Goal: Book appointment/travel/reservation

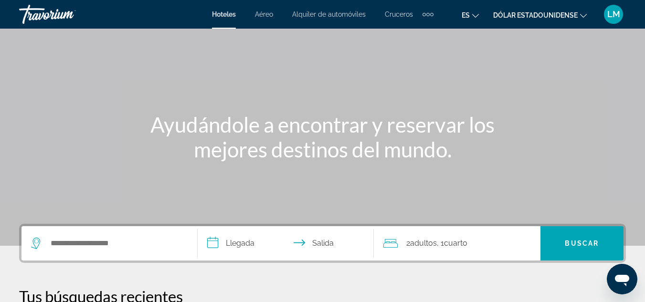
scroll to position [40, 0]
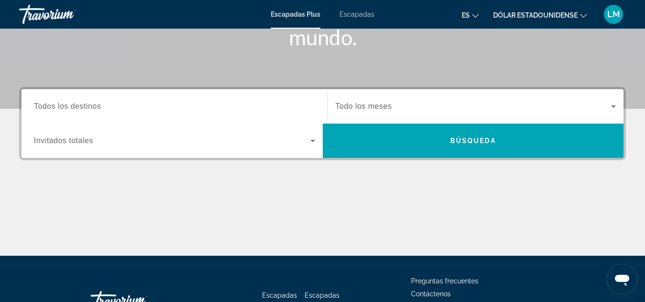
scroll to position [178, 0]
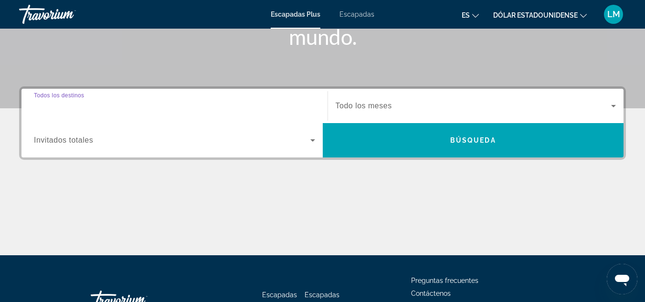
click at [198, 103] on input "Destination Todos los destinos" at bounding box center [174, 106] width 281 height 11
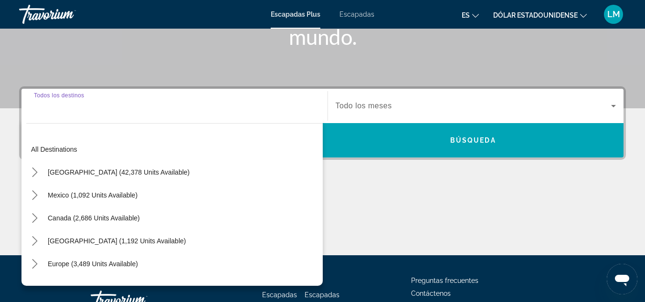
scroll to position [234, 0]
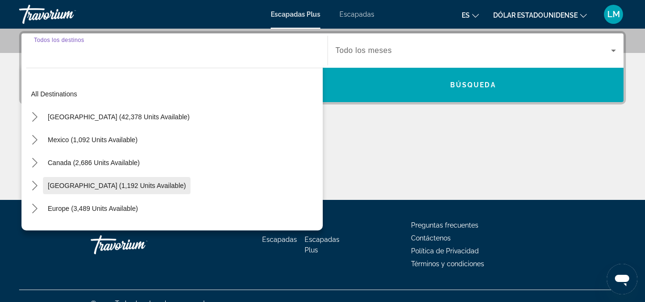
click at [185, 181] on span "Select destination: Caribbean & Atlantic Islands (1,192 units available)" at bounding box center [117, 185] width 148 height 23
type input "**********"
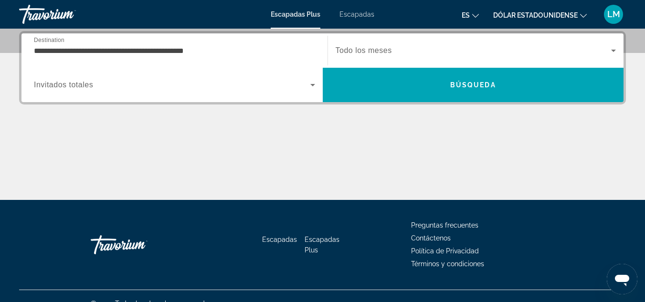
click at [387, 50] on span "Todo los meses" at bounding box center [364, 50] width 56 height 8
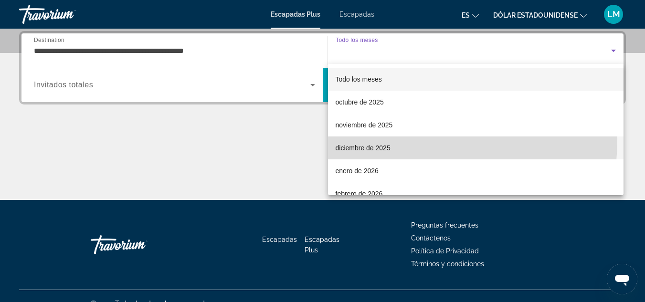
click at [373, 140] on mat-option "diciembre de 2025" at bounding box center [476, 148] width 296 height 23
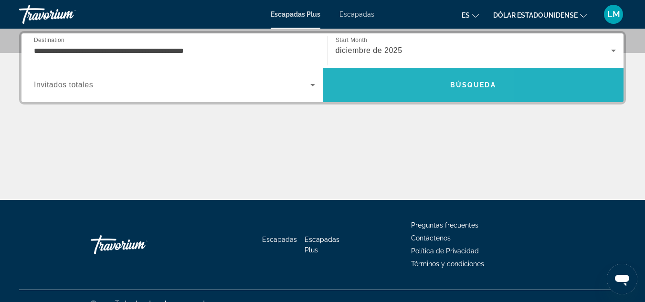
click at [387, 89] on span "Buscar" at bounding box center [473, 85] width 301 height 23
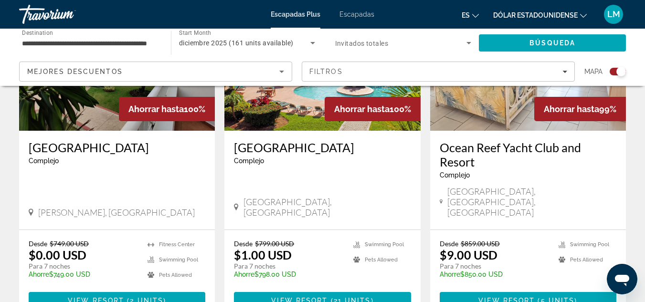
scroll to position [787, 0]
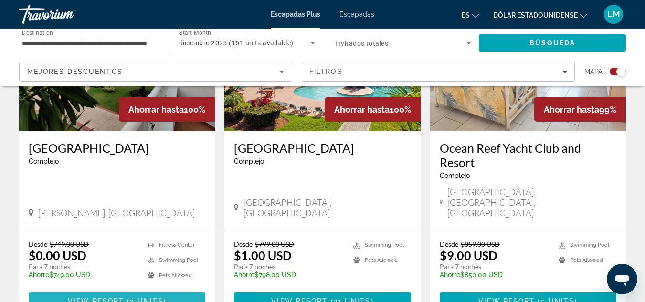
click at [142, 298] on span "2 units" at bounding box center [146, 302] width 33 height 8
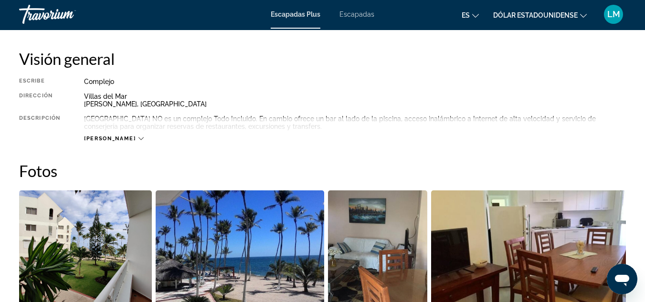
scroll to position [484, 0]
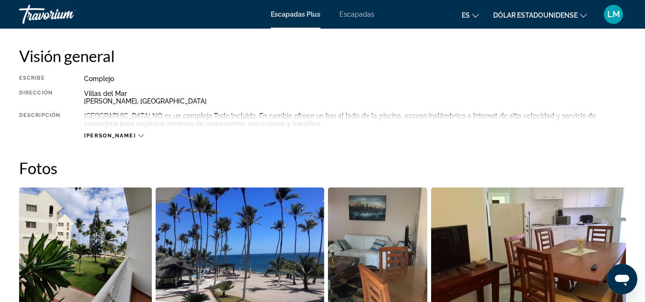
click at [110, 134] on span "[PERSON_NAME]" at bounding box center [110, 136] width 52 height 6
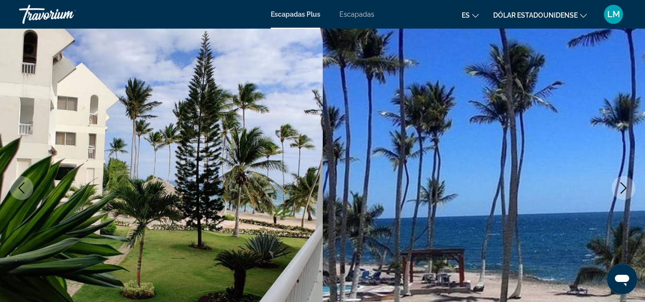
scroll to position [67, 0]
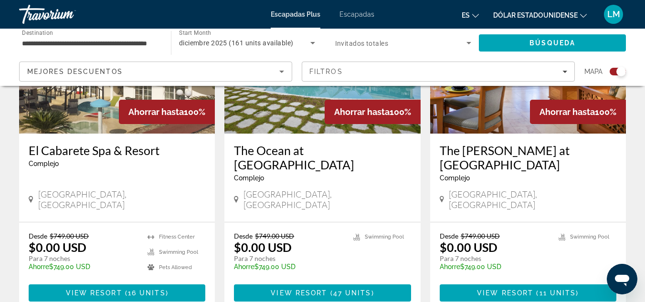
scroll to position [438, 0]
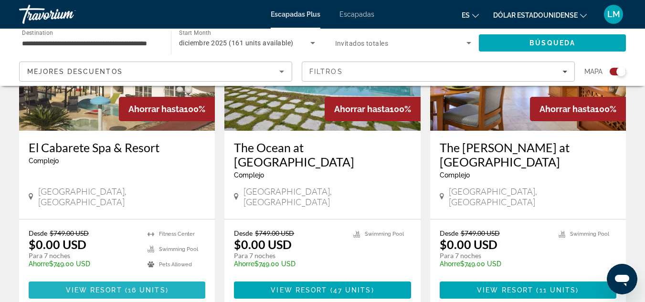
click at [139, 287] on span "16 units" at bounding box center [147, 291] width 38 height 8
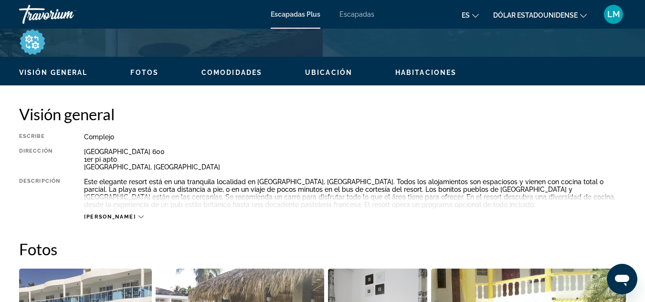
scroll to position [426, 0]
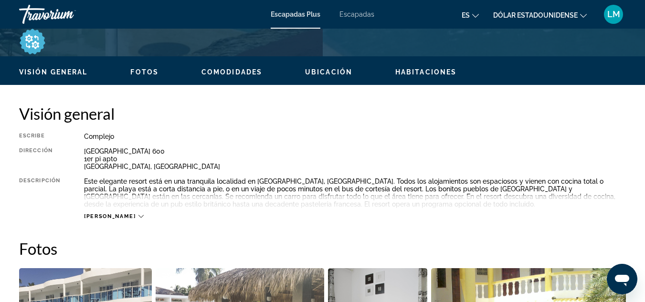
click at [105, 214] on span "[PERSON_NAME]" at bounding box center [110, 217] width 52 height 6
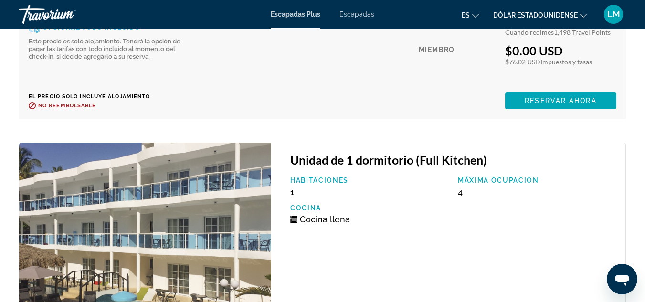
scroll to position [2783, 0]
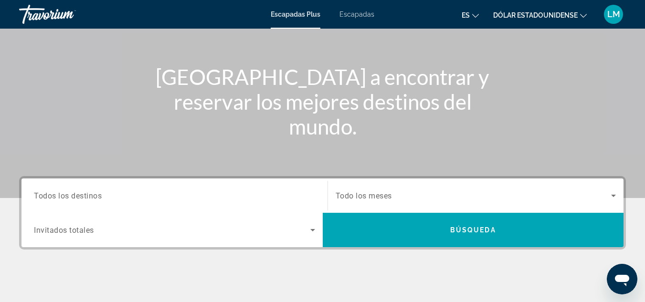
scroll to position [95, 0]
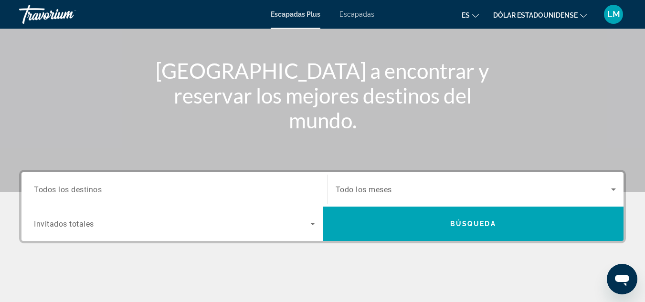
click at [142, 185] on input "Destination Todos los destinos" at bounding box center [174, 189] width 281 height 11
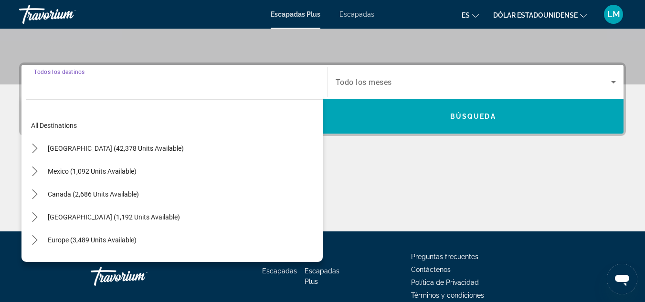
scroll to position [234, 0]
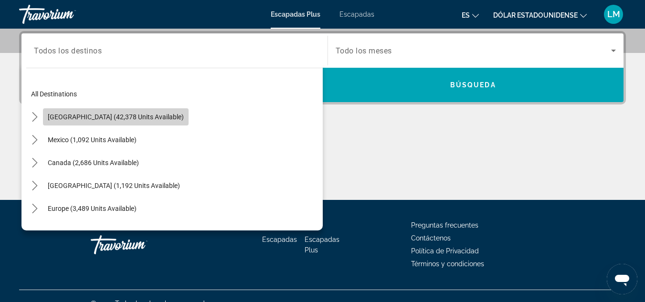
click at [157, 122] on span "Select destination: United States (42,378 units available)" at bounding box center [116, 117] width 146 height 23
type input "**********"
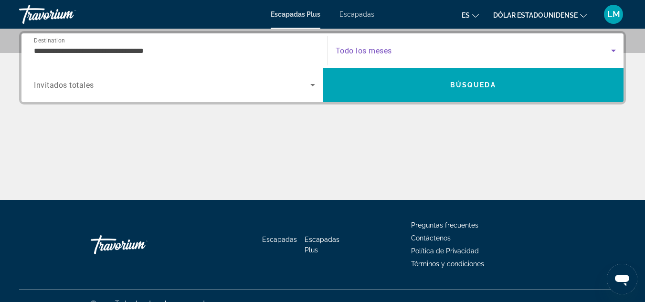
click at [390, 56] on span "Search widget" at bounding box center [474, 50] width 276 height 11
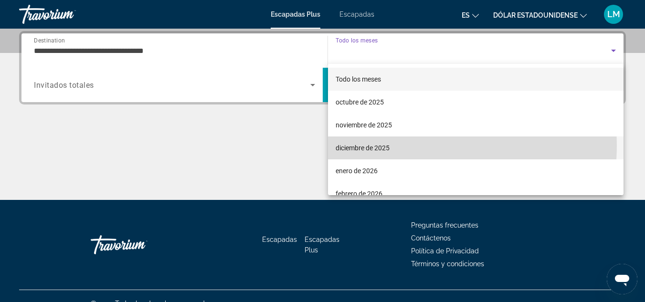
click at [380, 145] on font "diciembre de 2025" at bounding box center [363, 148] width 54 height 8
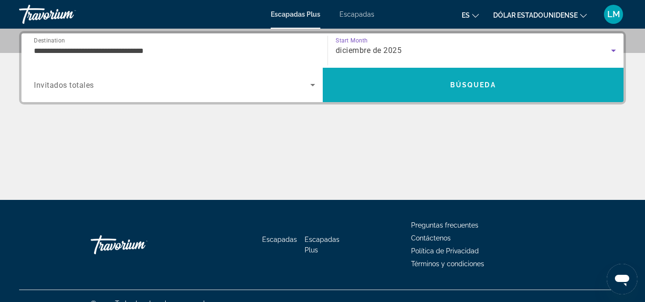
click at [389, 93] on span "Search" at bounding box center [473, 85] width 301 height 23
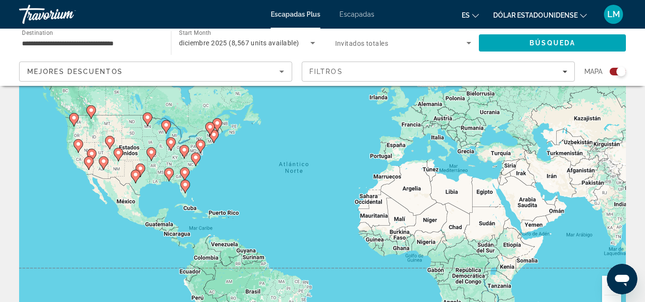
scroll to position [55, 0]
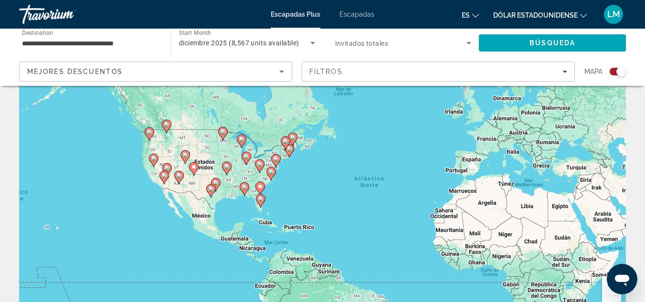
drag, startPoint x: 210, startPoint y: 153, endPoint x: 287, endPoint y: 167, distance: 77.7
click at [287, 167] on div "Para activar la función de arrastre con el teclado, pulsa Alt + Intro. Cuando h…" at bounding box center [322, 183] width 607 height 287
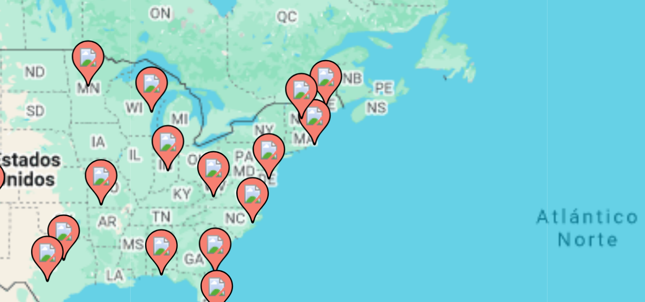
click at [271, 174] on image "Contenido principal" at bounding box center [271, 173] width 6 height 6
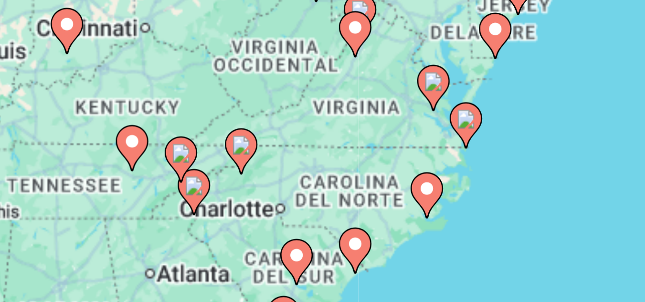
click at [321, 173] on image "Contenido principal" at bounding box center [322, 171] width 6 height 6
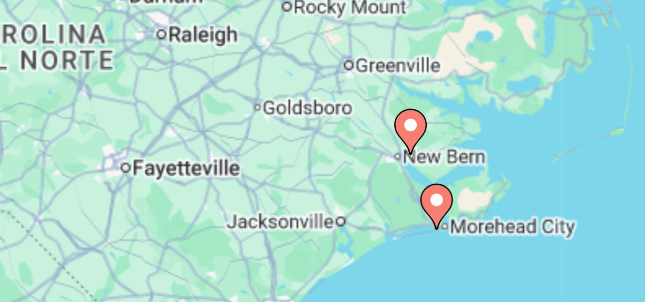
click at [318, 154] on image "Contenido principal" at bounding box center [317, 153] width 6 height 6
type input "**********"
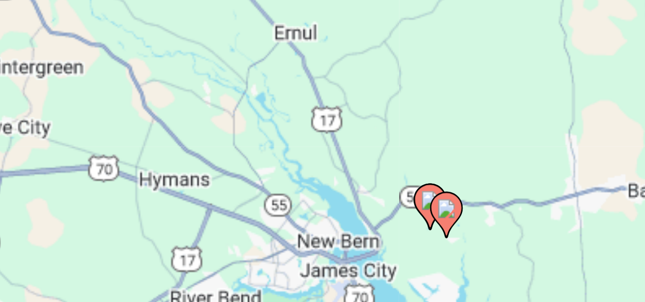
click at [323, 174] on gmp-advanced-marker "Contenido principal" at bounding box center [328, 179] width 10 height 14
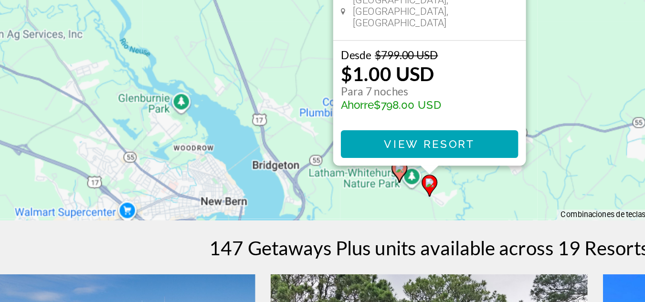
scroll to position [131, 0]
click at [303, 223] on icon "Contenido principal" at bounding box center [304, 221] width 9 height 12
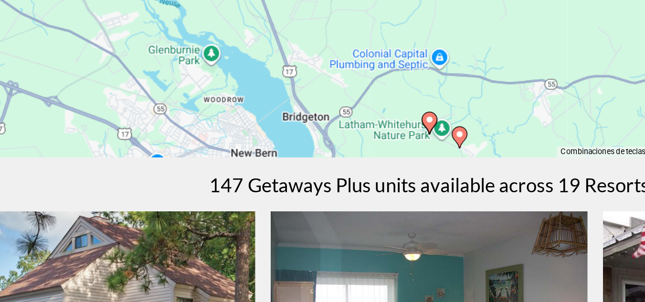
scroll to position [170, 0]
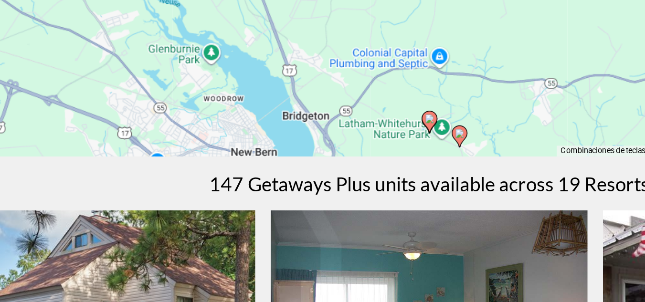
click at [319, 191] on icon "Contenido principal" at bounding box center [322, 190] width 9 height 12
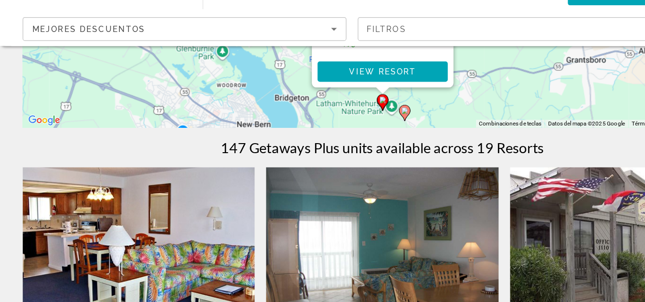
scroll to position [227, 0]
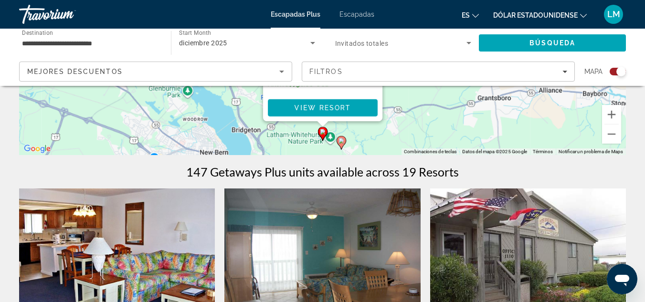
click at [438, 106] on div "Para activar la función de arrastre con el teclado, pulsa Alt + Intro. Cuando h…" at bounding box center [322, 12] width 607 height 287
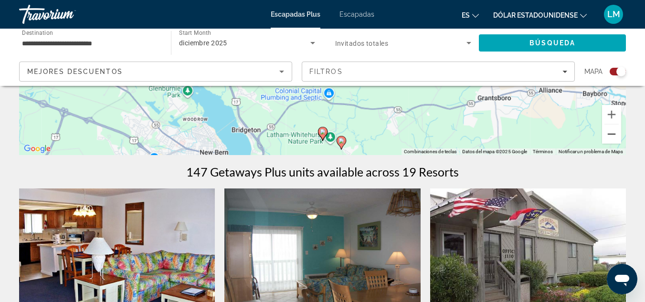
click at [619, 134] on button "Reducir" at bounding box center [611, 134] width 19 height 19
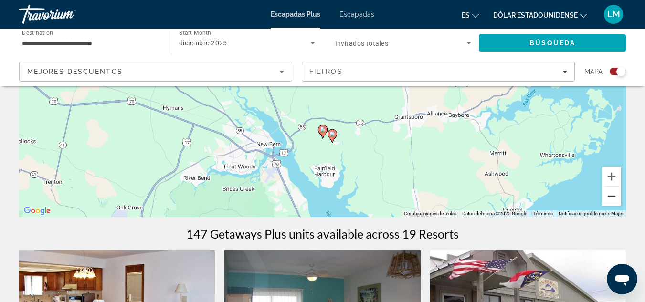
scroll to position [160, 0]
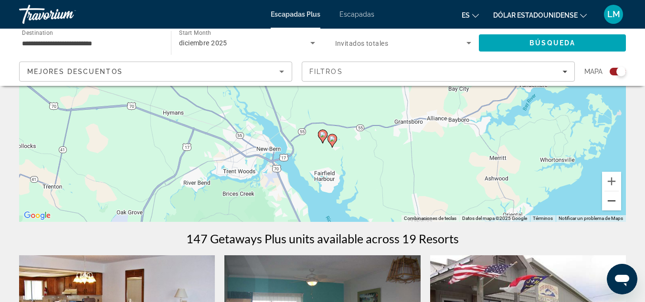
click at [610, 200] on button "Reducir" at bounding box center [611, 201] width 19 height 19
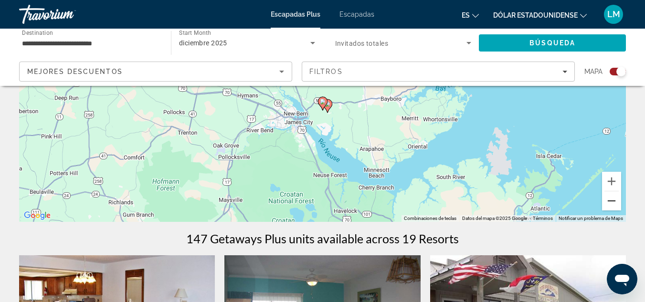
click at [610, 200] on button "Reducir" at bounding box center [611, 201] width 19 height 19
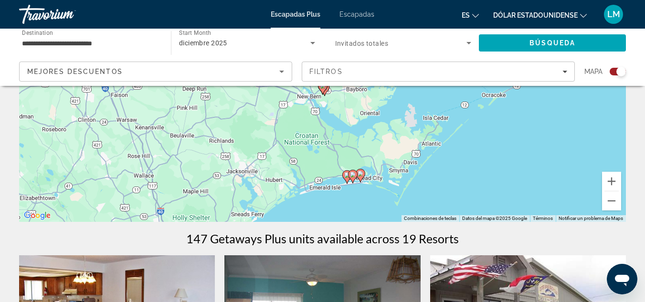
click at [348, 176] on image "Contenido principal" at bounding box center [347, 175] width 6 height 6
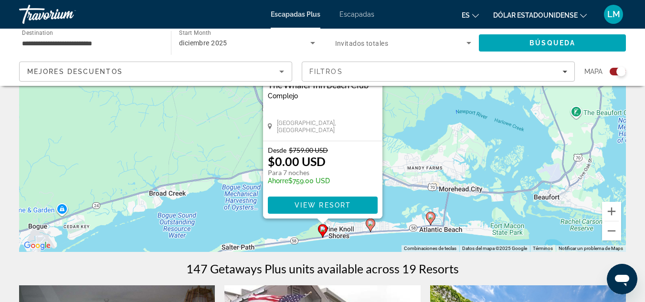
scroll to position [130, 0]
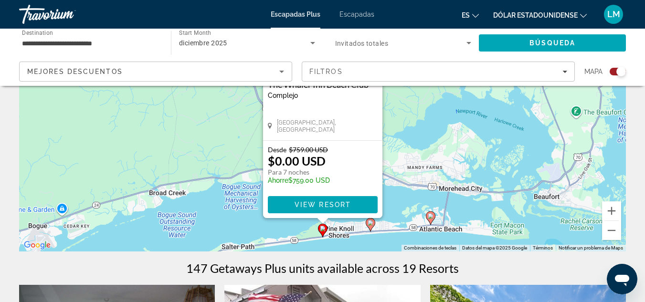
click at [371, 220] on icon "Contenido principal" at bounding box center [370, 225] width 9 height 12
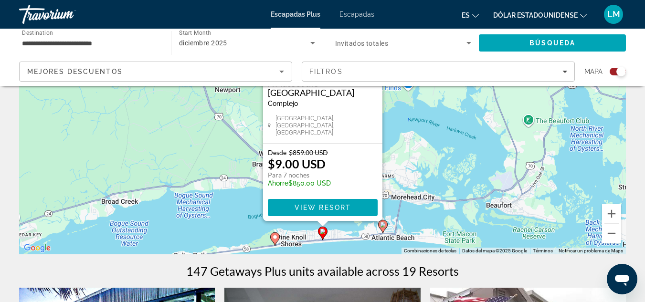
scroll to position [129, 0]
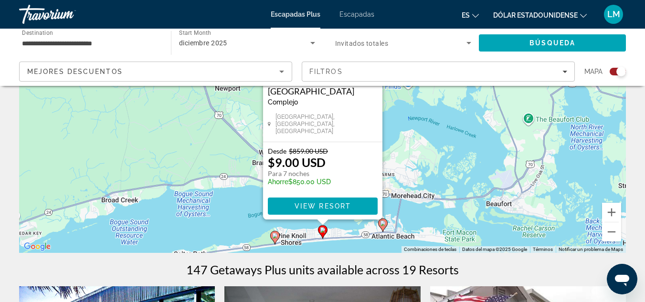
click at [385, 225] on image "Contenido principal" at bounding box center [383, 224] width 6 height 6
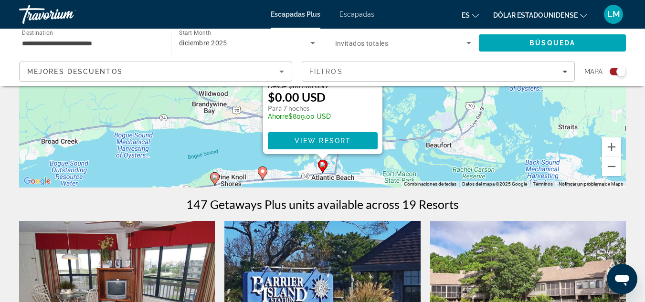
scroll to position [194, 0]
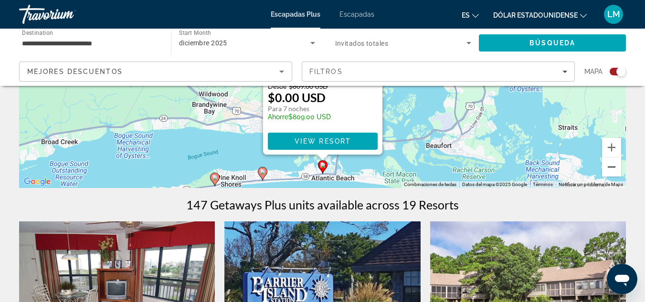
click at [612, 168] on button "Reducir" at bounding box center [611, 167] width 19 height 19
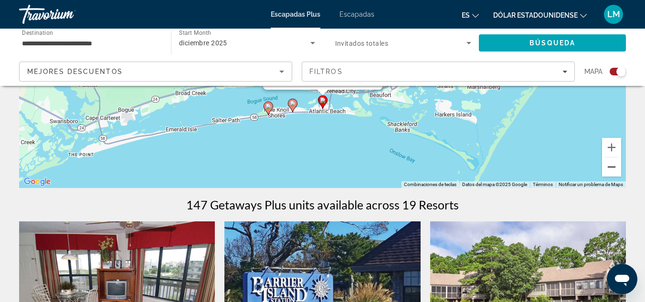
click at [612, 168] on button "Reducir" at bounding box center [611, 167] width 19 height 19
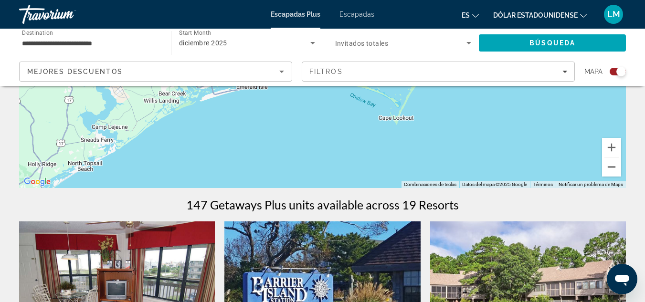
click at [612, 168] on button "Reducir" at bounding box center [611, 167] width 19 height 19
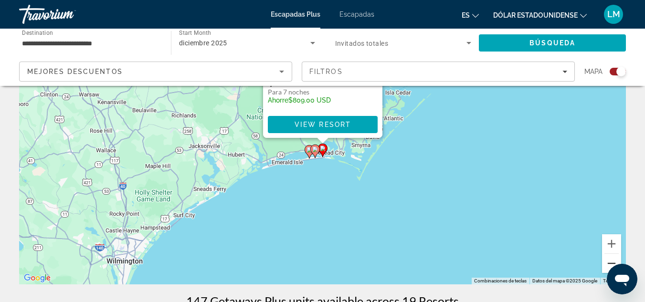
scroll to position [139, 0]
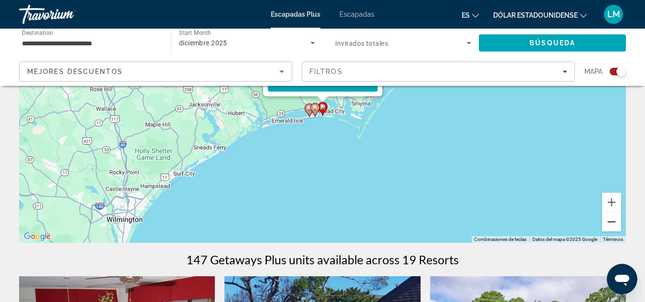
click at [615, 228] on button "Reducir" at bounding box center [611, 222] width 19 height 19
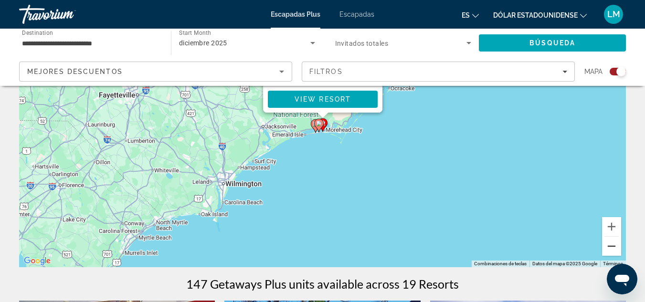
scroll to position [116, 0]
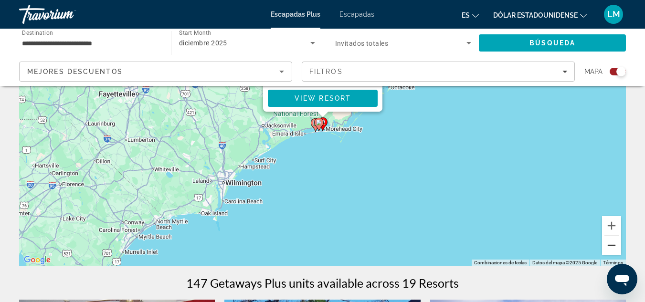
click at [608, 246] on button "Reducir" at bounding box center [611, 245] width 19 height 19
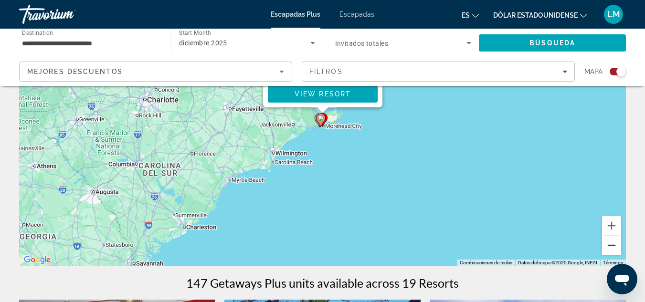
click at [608, 246] on button "Reducir" at bounding box center [611, 245] width 19 height 19
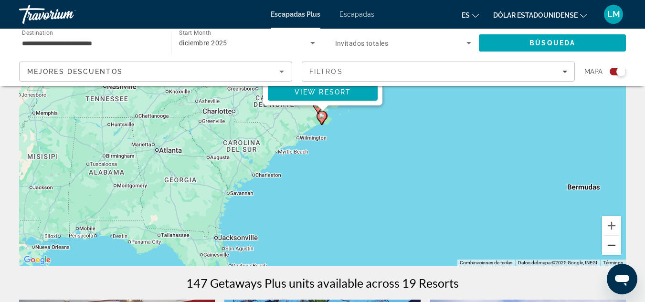
click at [608, 246] on button "Reducir" at bounding box center [611, 245] width 19 height 19
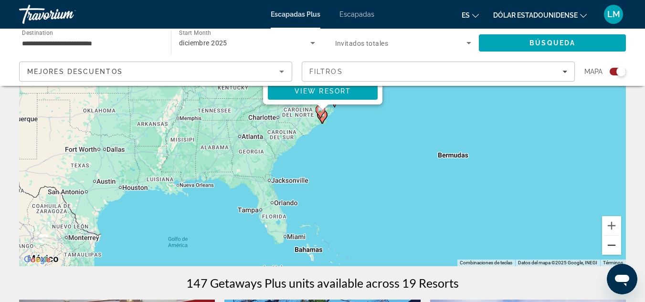
click at [608, 246] on button "Reducir" at bounding box center [611, 245] width 19 height 19
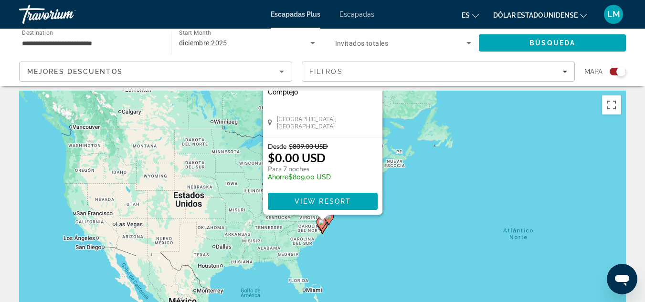
scroll to position [0, 0]
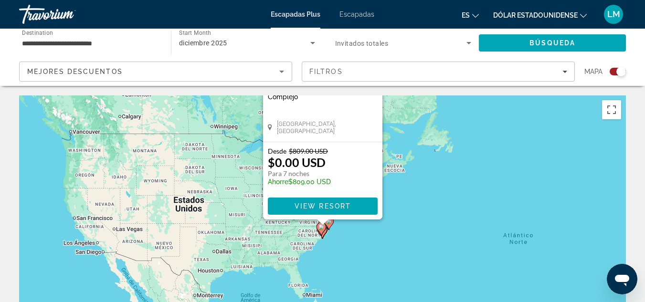
click at [372, 101] on div "Complejo - Este es un resort solo para adultos" at bounding box center [323, 97] width 110 height 8
click at [608, 116] on button "Cambiar a la vista en pantalla completa" at bounding box center [611, 109] width 19 height 19
click at [281, 231] on div "Para activar la función de arrastre con el teclado, pulsa Alt + Intro. Cuando h…" at bounding box center [322, 239] width 607 height 287
